Goal: Task Accomplishment & Management: Use online tool/utility

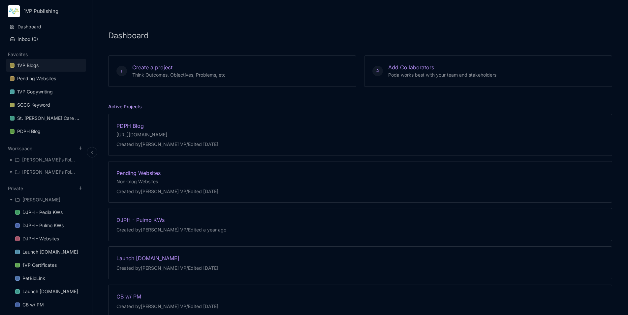
click at [27, 67] on div "1VP Blogs" at bounding box center [27, 65] width 21 height 8
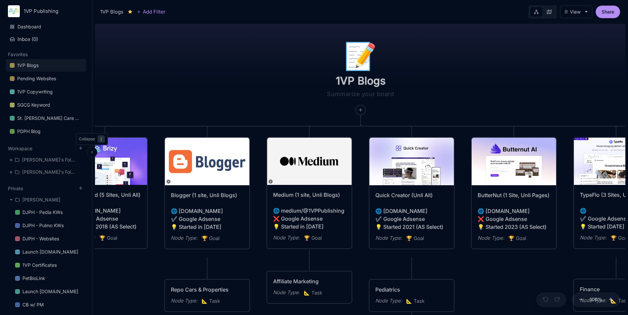
click at [95, 150] on button at bounding box center [92, 152] width 11 height 11
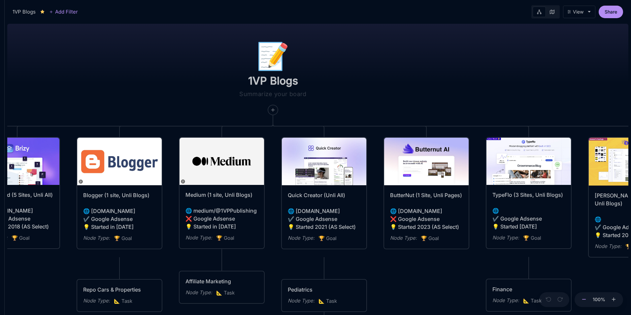
click at [583, 299] on line at bounding box center [583, 299] width 3 height 0
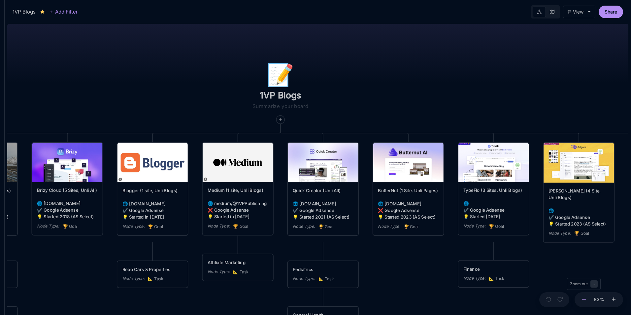
click at [583, 299] on line at bounding box center [583, 299] width 3 height 0
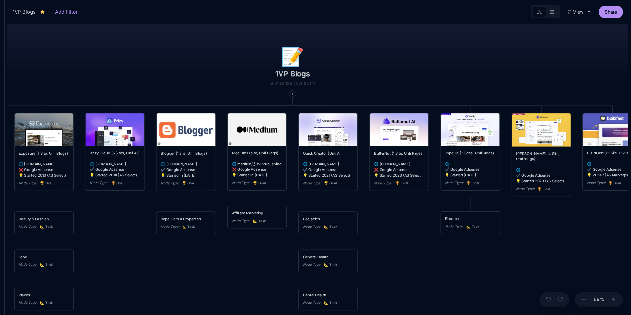
drag, startPoint x: 423, startPoint y: 272, endPoint x: 429, endPoint y: 238, distance: 34.2
click at [429, 238] on div "📝 1VP Blogs Webstarts (Unli All) 🌐 [DOMAIN_NAME][URL] ✔️ Google Adsense 💡 Start…" at bounding box center [317, 168] width 621 height 294
click at [586, 301] on icon at bounding box center [584, 299] width 6 height 6
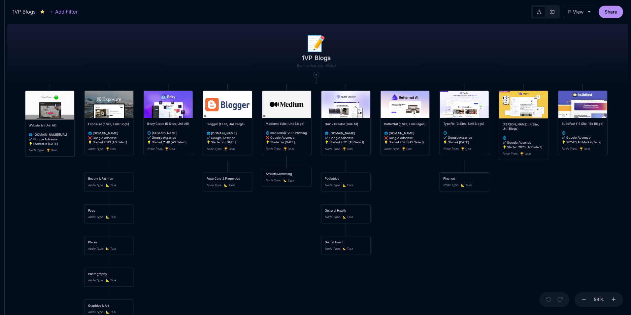
drag, startPoint x: 464, startPoint y: 269, endPoint x: 484, endPoint y: 237, distance: 37.2
click at [484, 237] on div "📝 1VP Blogs Webstarts (Unli All) 🌐 [DOMAIN_NAME][URL] ✔️ Google Adsense 💡 Start…" at bounding box center [317, 168] width 621 height 294
click at [112, 109] on img at bounding box center [108, 104] width 49 height 27
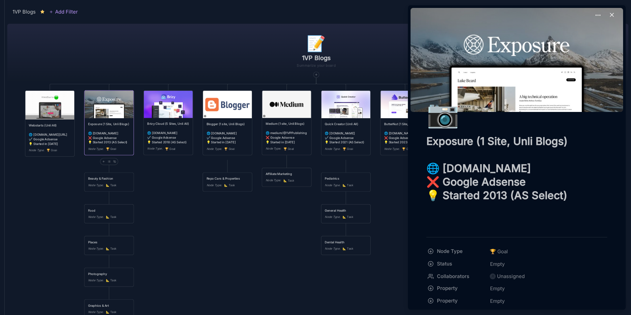
drag, startPoint x: 438, startPoint y: 181, endPoint x: 431, endPoint y: 181, distance: 6.6
click at [431, 181] on textarea "Exposure (1 Site, Unli Blogs) 🌐 [DOMAIN_NAME] ❌ Google Adsense 💡 Started 2013 (…" at bounding box center [516, 181] width 181 height 95
drag, startPoint x: 444, startPoint y: 168, endPoint x: 564, endPoint y: 169, distance: 120.0
click at [564, 169] on textarea "Exposure (1 Site, Unli Blogs) 🌐 [DOMAIN_NAME] ✔️ Google Adsense 💡 Started 2013 …" at bounding box center [516, 181] width 181 height 95
type textarea "Exposure (1 Site, Unli Blogs) 🌐 [DOMAIN_NAME] ✔️ Google Adsense 💡 Started 2013 …"
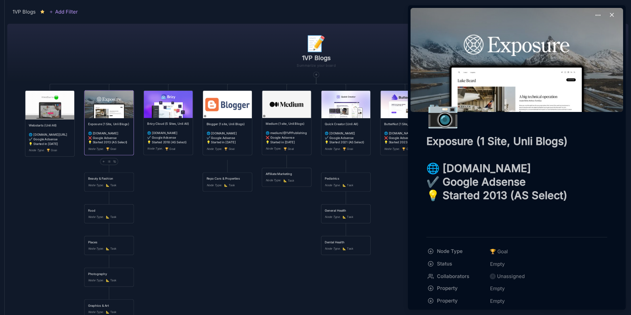
click at [257, 255] on div at bounding box center [315, 157] width 631 height 315
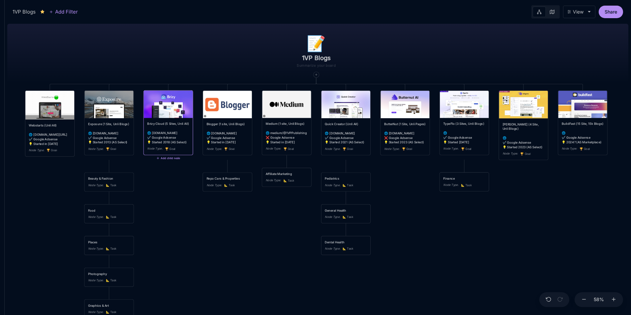
click at [171, 132] on div "Brizy Cloud (5 Sites, Unli All) 🌐 [DOMAIN_NAME] ✔️ Google Adsense 💡 Started 201…" at bounding box center [168, 132] width 42 height 23
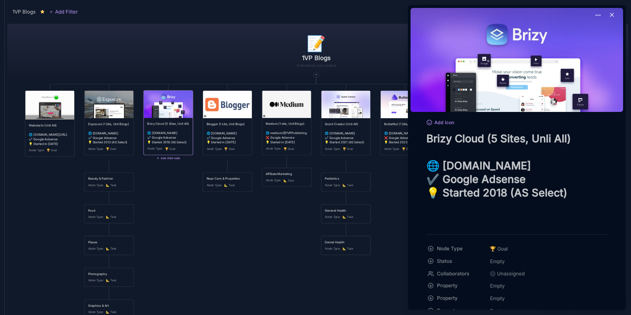
drag, startPoint x: 538, startPoint y: 167, endPoint x: 443, endPoint y: 168, distance: 95.3
click at [443, 168] on textarea "Brizy Cloud (5 Sites, Unli All) 🌐 [DOMAIN_NAME] ✔️ Google Adsense 💡 Started 201…" at bounding box center [516, 179] width 181 height 95
type textarea "Brizy Cloud (5 Sites, Unli All) 🌐 ✔️ Google Adsense 💡 Started 2018 (AS Select)"
click at [254, 247] on div at bounding box center [315, 157] width 631 height 315
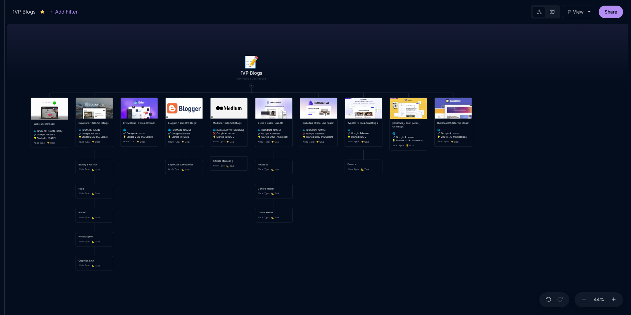
drag, startPoint x: 488, startPoint y: 255, endPoint x: 382, endPoint y: 222, distance: 111.4
click at [382, 222] on div "📝 1VP Blogs Webstarts (Unli All) 🌐 [DOMAIN_NAME][URL] ✔️ Google Adsense 💡 Start…" at bounding box center [317, 168] width 621 height 294
click at [252, 85] on icon at bounding box center [251, 85] width 2 height 2
click at [252, 107] on div "🏆 Goal" at bounding box center [251, 107] width 44 height 11
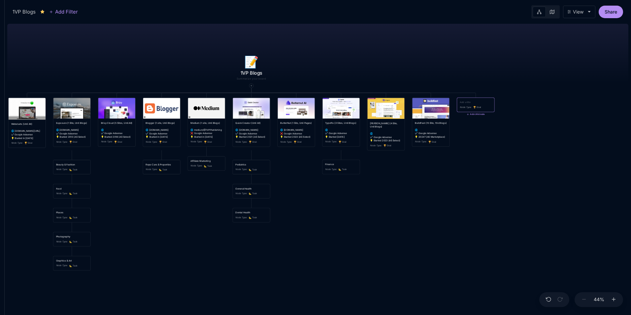
click at [487, 102] on textarea at bounding box center [475, 102] width 32 height 4
click at [494, 164] on div "📝 1VP Blogs Webstarts (Unli All) 🌐 [DOMAIN_NAME][URL] ✔️ Google Adsense 💡 Start…" at bounding box center [317, 168] width 621 height 294
click at [482, 104] on div "Node Type : 🏆 Goal" at bounding box center [475, 104] width 32 height 4
click at [468, 105] on div "Node Type :" at bounding box center [465, 104] width 12 height 4
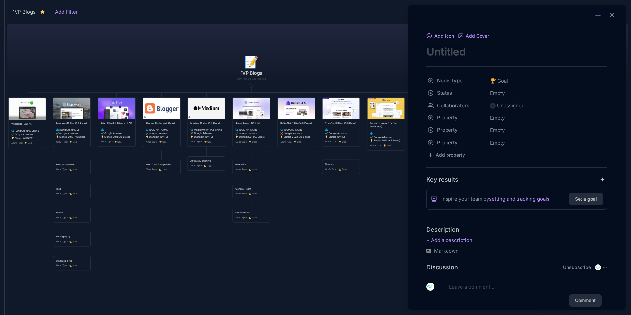
click at [596, 16] on icon at bounding box center [597, 15] width 7 height 7
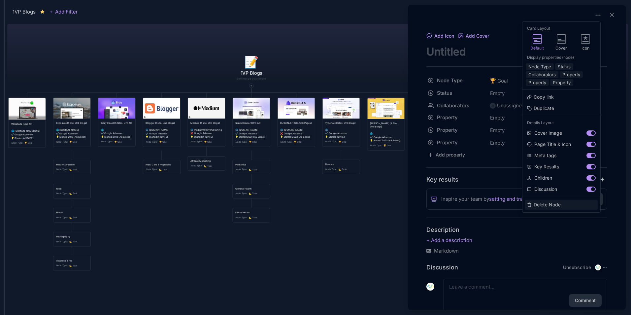
click at [553, 204] on button "Delete Node" at bounding box center [561, 205] width 73 height 10
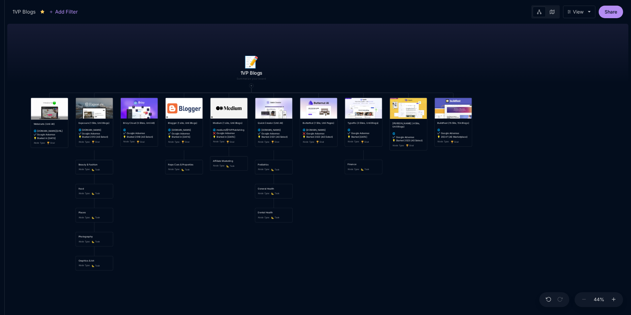
click at [551, 204] on div "📝 1VP Blogs Webstarts (Unli All) 🌐 [DOMAIN_NAME][URL] ✔️ Google Adsense 💡 Start…" at bounding box center [317, 168] width 621 height 294
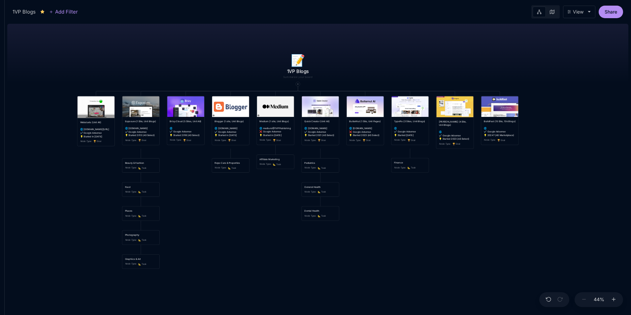
drag, startPoint x: 330, startPoint y: 210, endPoint x: 376, endPoint y: 209, distance: 46.5
click at [376, 209] on div "📝 1VP Blogs Webstarts (Unli All) 🌐 [DOMAIN_NAME][URL] ✔️ Google Adsense 💡 Start…" at bounding box center [317, 168] width 621 height 294
click at [298, 85] on icon at bounding box center [297, 84] width 2 height 2
click at [293, 103] on span "🏆 Goal" at bounding box center [285, 105] width 16 height 8
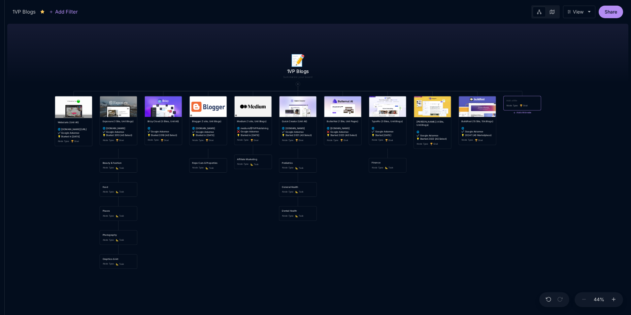
click at [525, 100] on textarea at bounding box center [522, 101] width 32 height 4
type textarea "Wix"
click at [299, 84] on icon at bounding box center [297, 84] width 2 height 2
click at [298, 108] on div "🏆 Goal" at bounding box center [297, 105] width 44 height 11
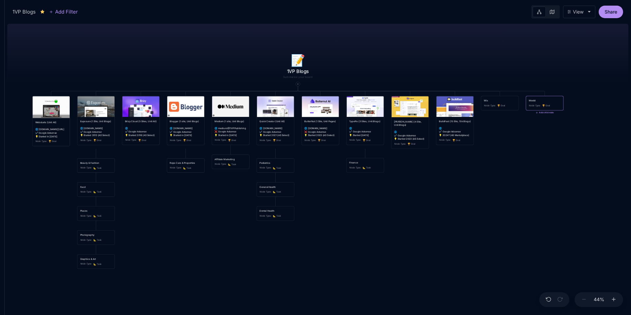
type textarea "Weebly"
click at [375, 202] on div "📝 1VP Blogs Webstarts (Unli All) 🌐 [DOMAIN_NAME][URL] ✔️ Google Adsense 💡 Start…" at bounding box center [317, 168] width 621 height 294
click at [298, 83] on icon at bounding box center [297, 84] width 2 height 2
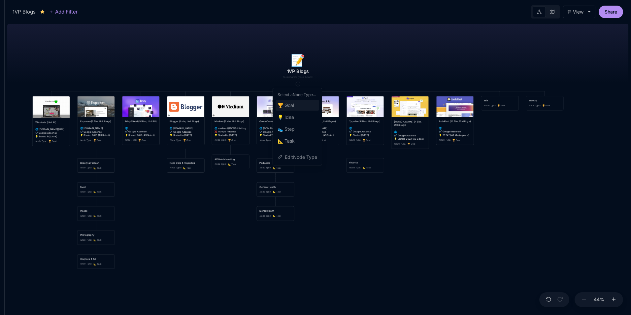
click at [296, 106] on div "🏆 Goal" at bounding box center [297, 105] width 44 height 11
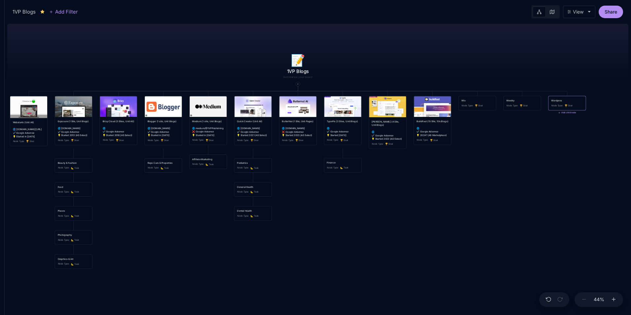
type textarea "Wordpress"
click at [400, 232] on div "📝 1VP Blogs Webstarts (Unli All) 🌐 [DOMAIN_NAME][URL] ✔️ Google Adsense 💡 Start…" at bounding box center [317, 168] width 621 height 294
drag, startPoint x: 392, startPoint y: 236, endPoint x: 427, endPoint y: 237, distance: 35.0
click at [427, 237] on div "📝 1VP Blogs Webstarts (Unli All) 🌐 [DOMAIN_NAME][URL] ✔️ Google Adsense 💡 Start…" at bounding box center [317, 168] width 621 height 294
drag, startPoint x: 355, startPoint y: 194, endPoint x: 388, endPoint y: 194, distance: 34.0
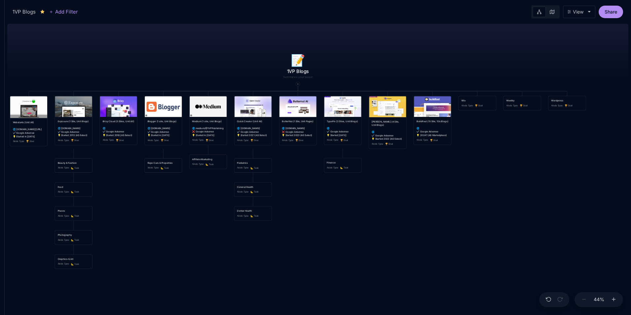
click at [388, 194] on div "📝 1VP Blogs Webstarts (Unli All) 🌐 [DOMAIN_NAME][URL] ✔️ Google Adsense 💡 Start…" at bounding box center [317, 168] width 621 height 294
drag, startPoint x: 249, startPoint y: 50, endPoint x: 282, endPoint y: 38, distance: 35.6
click at [282, 38] on div "📝 1VP Blogs Webstarts (Unli All) 🌐 [DOMAIN_NAME][URL] ✔️ Google Adsense 💡 Start…" at bounding box center [317, 168] width 621 height 294
click at [615, 299] on icon at bounding box center [613, 299] width 6 height 6
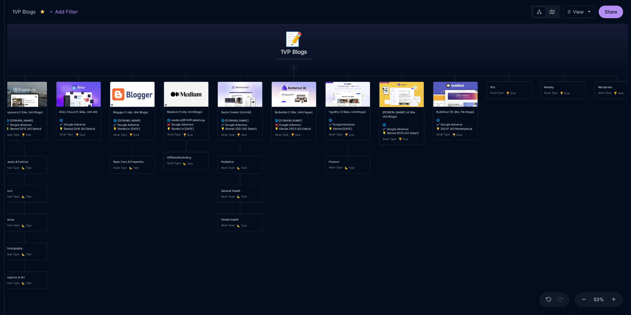
drag, startPoint x: 493, startPoint y: 213, endPoint x: 541, endPoint y: 203, distance: 48.8
click at [542, 202] on div "📝 1VP Blogs Webstarts (Unli All) 🌐 [DOMAIN_NAME][URL] ✔️ Google Adsense 💡 Start…" at bounding box center [317, 168] width 621 height 294
click at [584, 299] on icon at bounding box center [584, 299] width 6 height 6
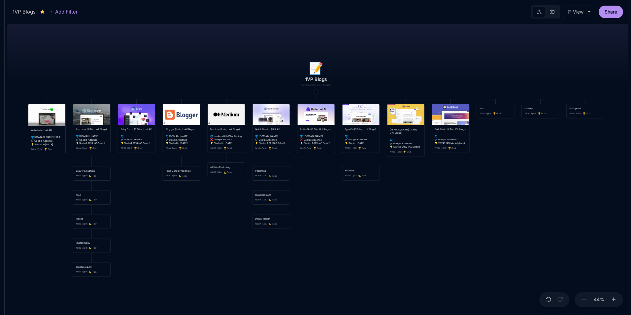
drag, startPoint x: 440, startPoint y: 66, endPoint x: 458, endPoint y: 74, distance: 19.8
click at [458, 74] on div "📝 1VP Blogs Webstarts (Unli All) 🌐 [DOMAIN_NAME][URL] ✔️ Google Adsense 💡 Start…" at bounding box center [317, 168] width 621 height 294
